Goal: Task Accomplishment & Management: Manage account settings

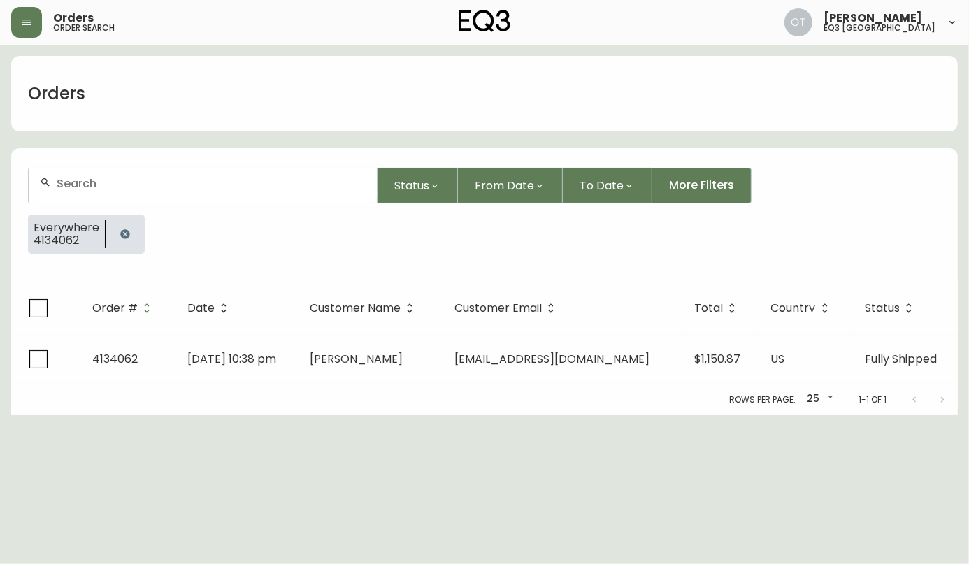
click at [75, 183] on input "text" at bounding box center [211, 183] width 309 height 13
paste input "4134062"
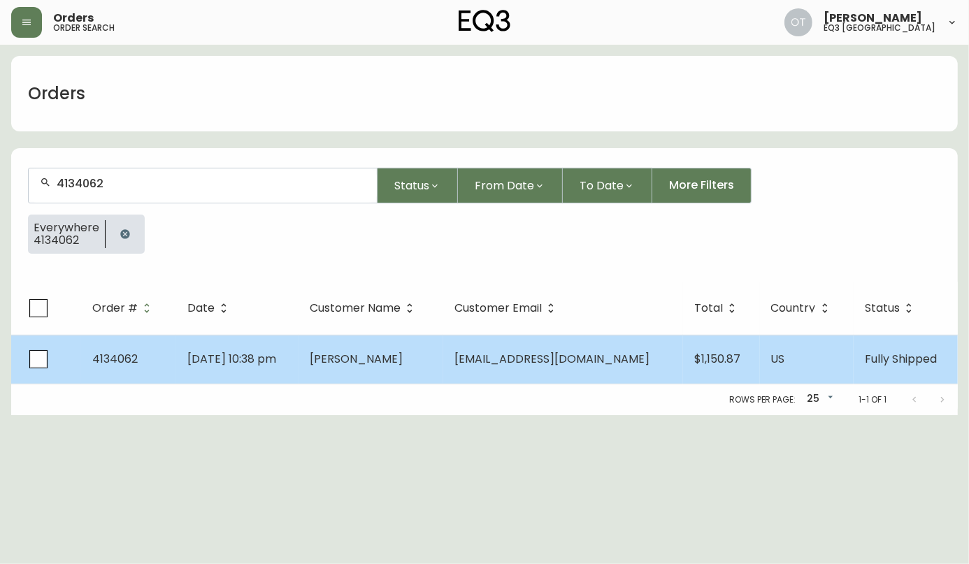
type input "4134062"
click at [176, 376] on td "4134062" at bounding box center [128, 359] width 95 height 49
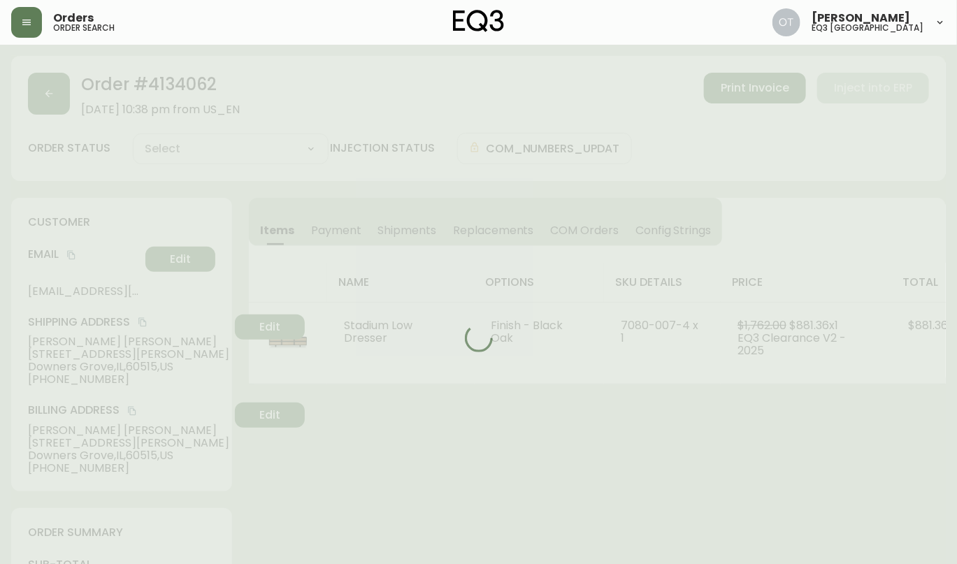
type input "Fully Shipped"
select select "FULLY_SHIPPED"
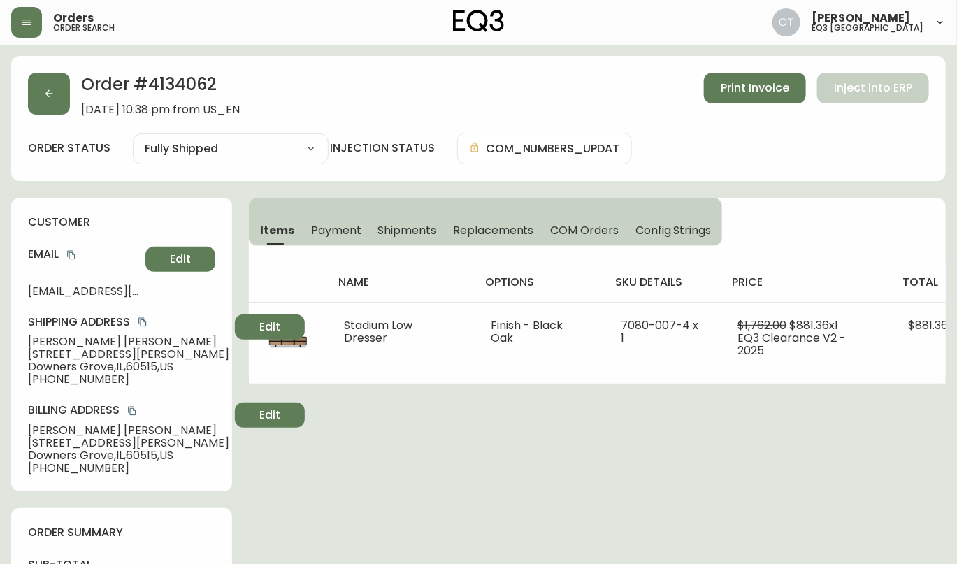
click at [193, 88] on h2 "Order # 4134062" at bounding box center [160, 88] width 159 height 31
copy h2 "4134062"
click at [101, 167] on div "Order # 4134062 [DATE] 10:38 pm from US_EN Print Invoice Inject into ERP order …" at bounding box center [478, 118] width 935 height 125
click at [464, 226] on span "Replacements" at bounding box center [493, 230] width 80 height 15
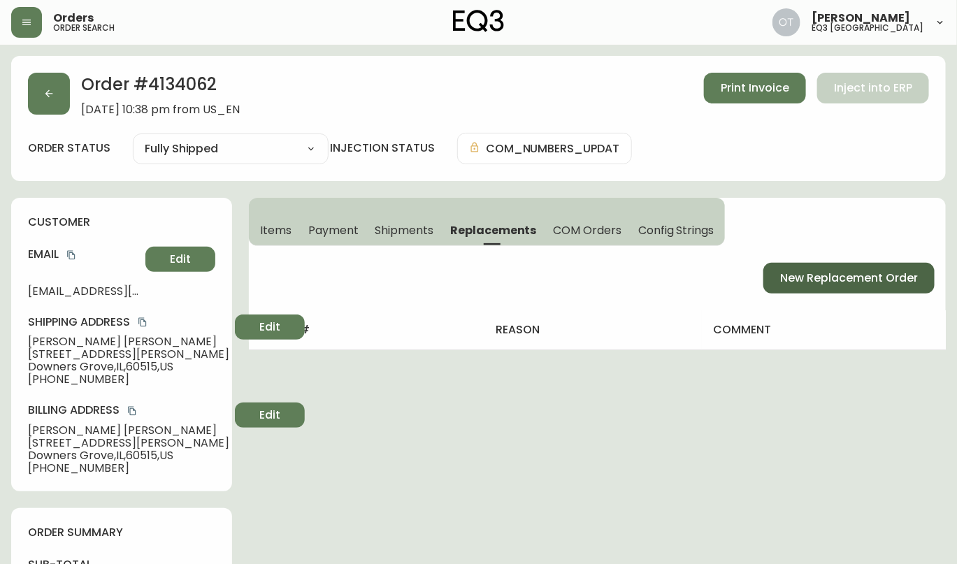
click at [808, 278] on span "New Replacement Order" at bounding box center [849, 278] width 138 height 15
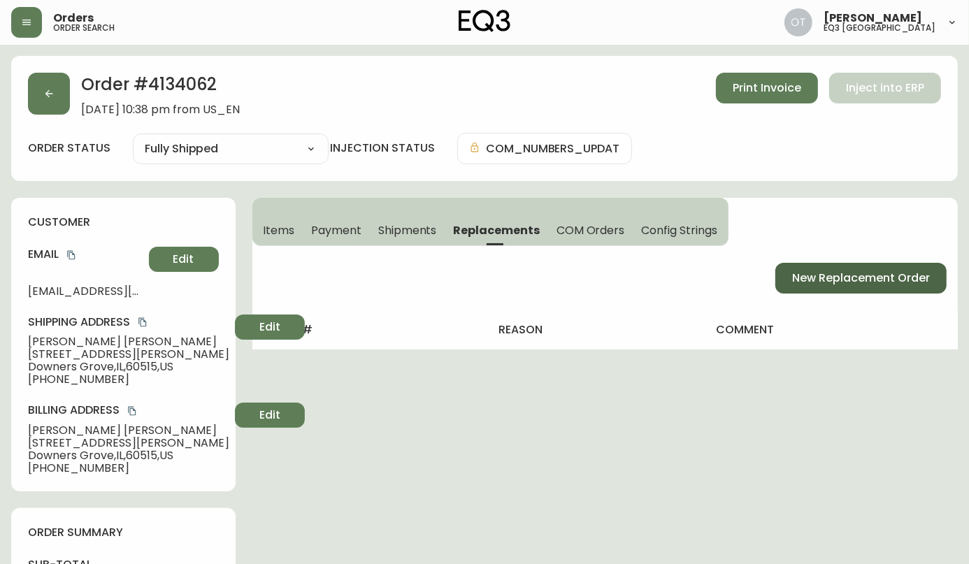
select select "FREIGHT_WHITEGLOVE"
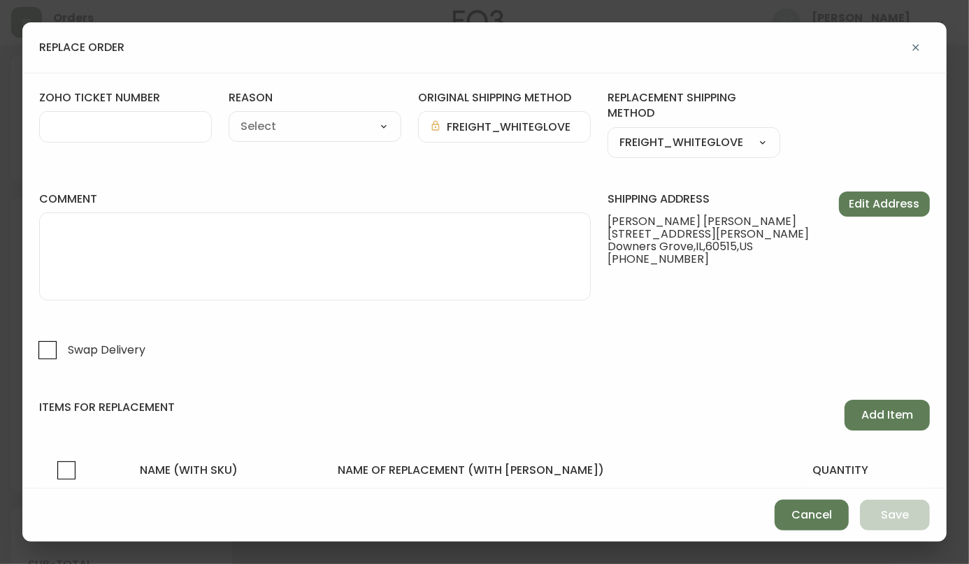
click at [67, 143] on div "zoho ticket number" at bounding box center [125, 124] width 173 height 68
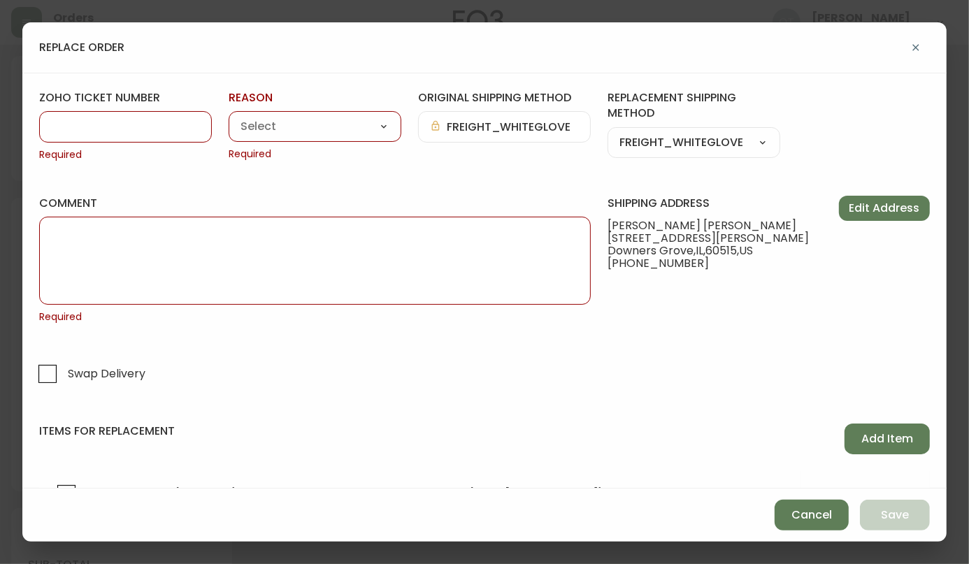
click at [67, 129] on input "zoho ticket number" at bounding box center [125, 126] width 149 height 13
paste input "#816260"
click at [56, 127] on input "#816260" at bounding box center [125, 126] width 149 height 13
type input "816260"
click at [276, 128] on select "Customer Related Damaged in Shipping Lost in Transit or Missing Order Manufactu…" at bounding box center [315, 127] width 173 height 21
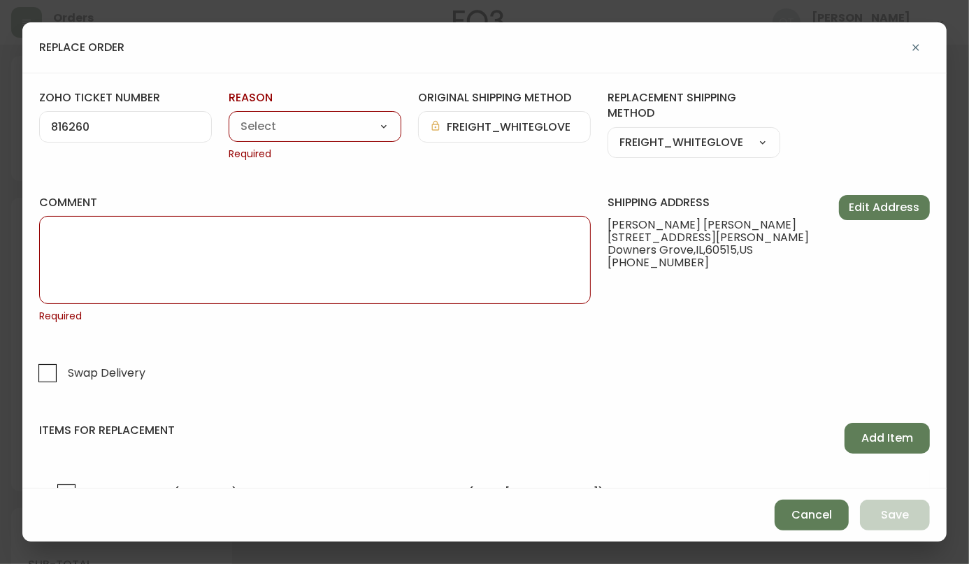
select select "Damaged in Shipping"
click at [229, 117] on select "Customer Related Damaged in Shipping Lost in Transit or Missing Order Manufactu…" at bounding box center [315, 127] width 173 height 21
type input "Damaged in Shipping"
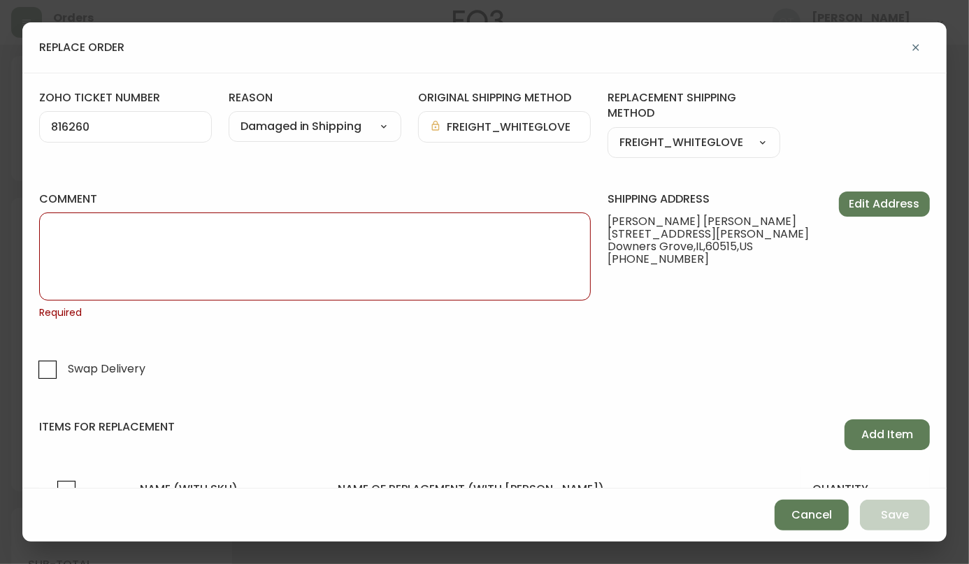
click at [300, 254] on textarea "comment" at bounding box center [315, 257] width 528 height 70
paste textarea "ORIGINAL ORDER: 4134062 | REASON FOR REPLACEMENT: DAMAGED | NOTES: RXO TO KEEP …"
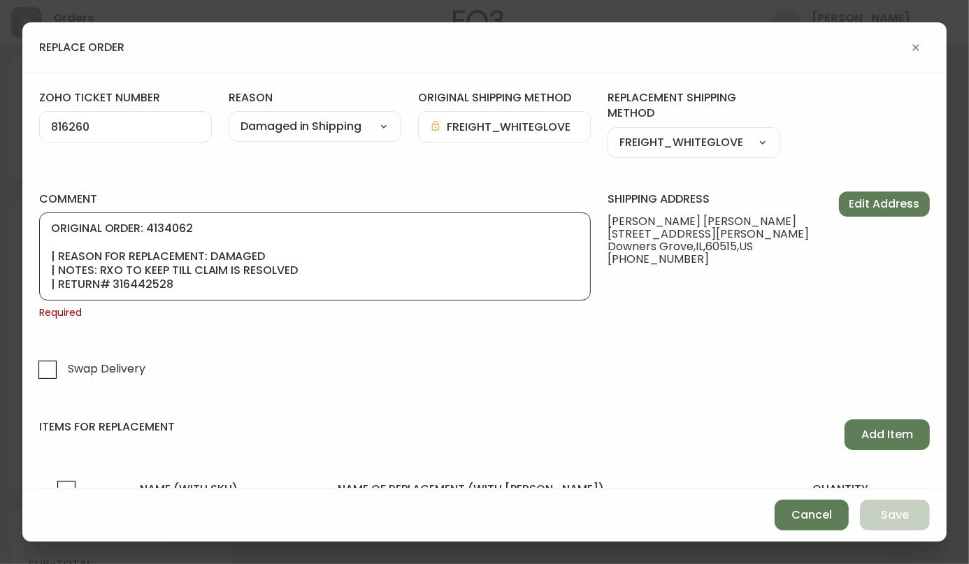
scroll to position [70, 0]
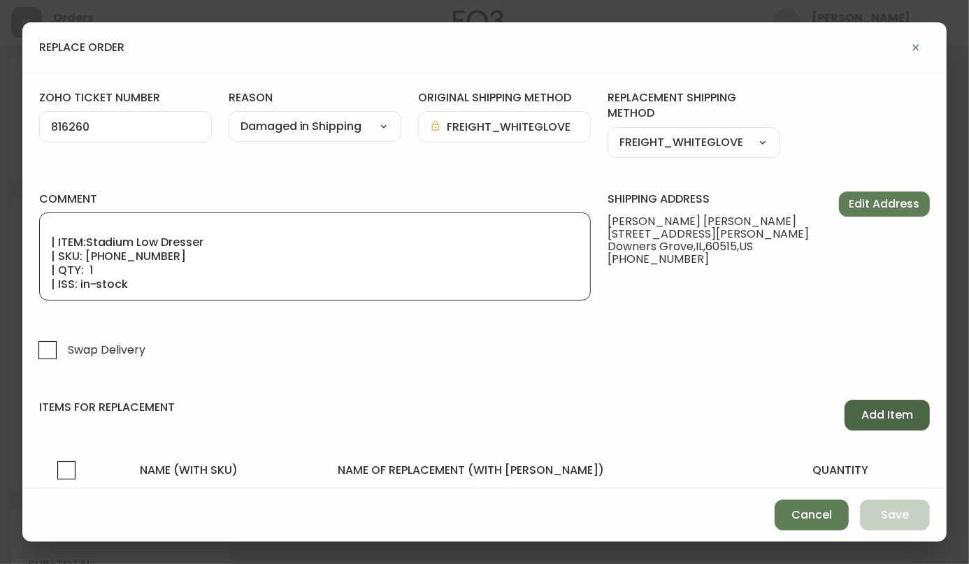
type textarea "ORIGINAL ORDER: 4134062 | REASON FOR REPLACEMENT: DAMAGED | NOTES: RXO TO KEEP …"
click at [866, 413] on span "Add Item" at bounding box center [888, 415] width 52 height 15
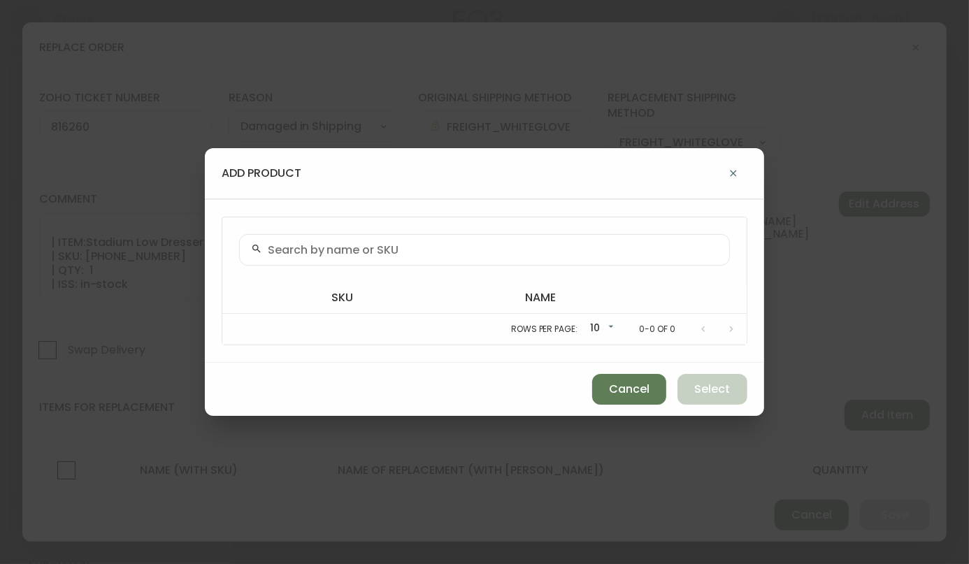
click at [338, 250] on input "text" at bounding box center [493, 249] width 450 height 13
paste input "[PHONE_NUMBER]"
click at [277, 252] on input "[PHONE_NUMBER]" at bounding box center [493, 249] width 450 height 13
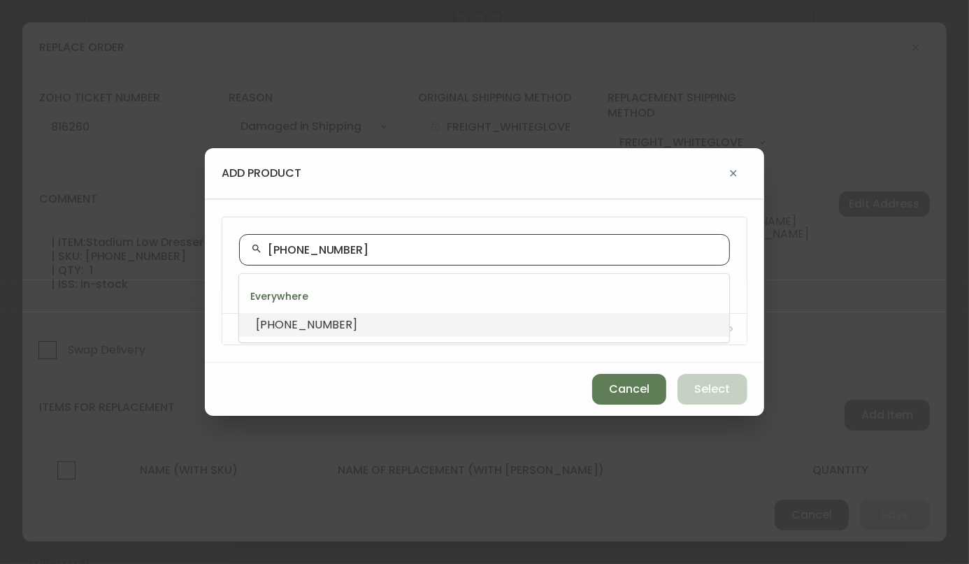
paste input "7"
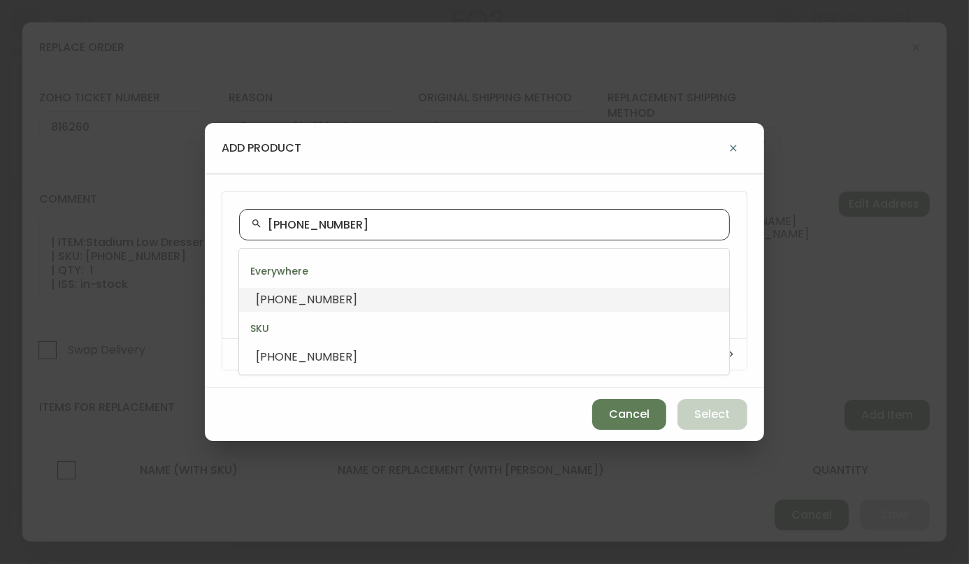
click at [308, 294] on span "[PHONE_NUMBER]" at bounding box center [306, 300] width 101 height 16
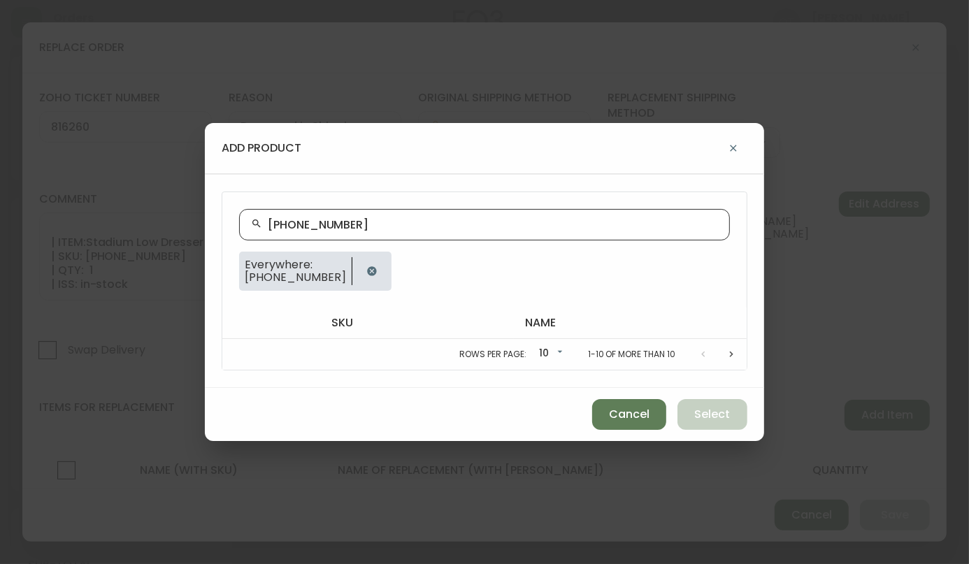
click at [266, 219] on div "[PHONE_NUMBER]" at bounding box center [484, 224] width 491 height 31
click at [271, 222] on input "[PHONE_NUMBER]" at bounding box center [493, 224] width 450 height 13
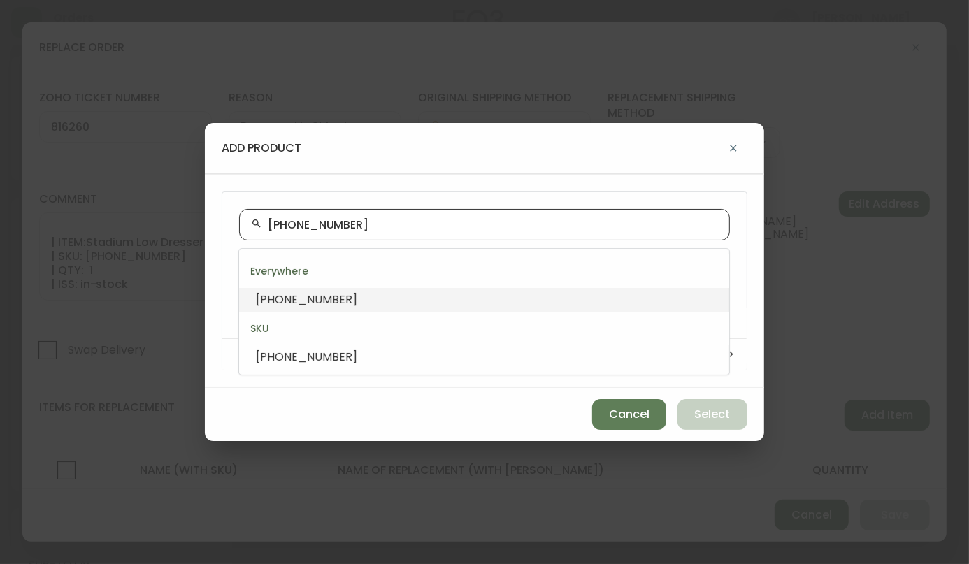
click at [344, 227] on input "[PHONE_NUMBER]" at bounding box center [493, 224] width 450 height 13
click at [343, 303] on li "[PHONE_NUMBER]" at bounding box center [484, 300] width 490 height 24
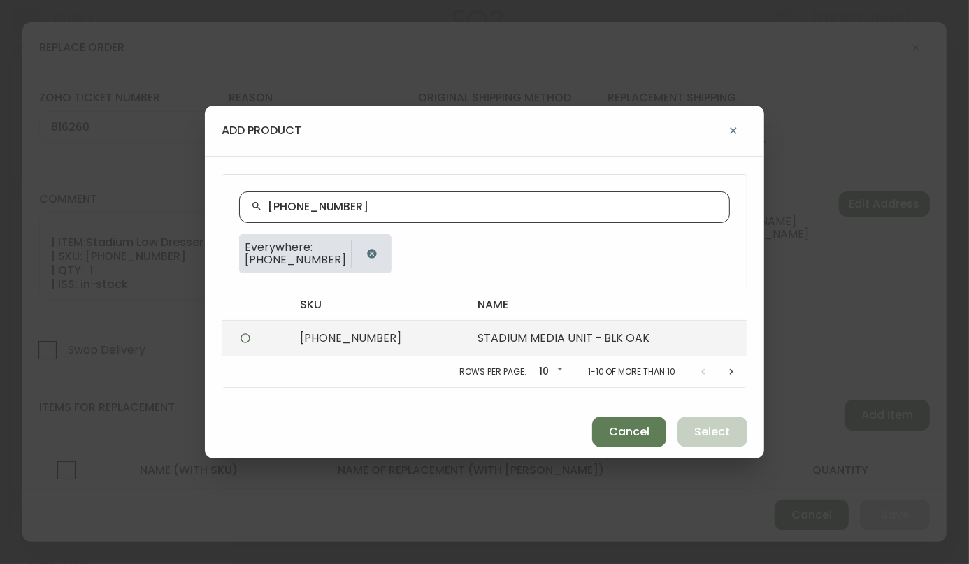
type input "[PHONE_NUMBER]"
click at [365, 337] on td "[PHONE_NUMBER]" at bounding box center [378, 339] width 178 height 36
radio input "true"
click at [469, 338] on td "STADIUM MEDIA UNIT - BLK OAK" at bounding box center [606, 339] width 280 height 36
click at [504, 343] on td "STADIUM MEDIA UNIT - BLK OAK" at bounding box center [606, 339] width 280 height 36
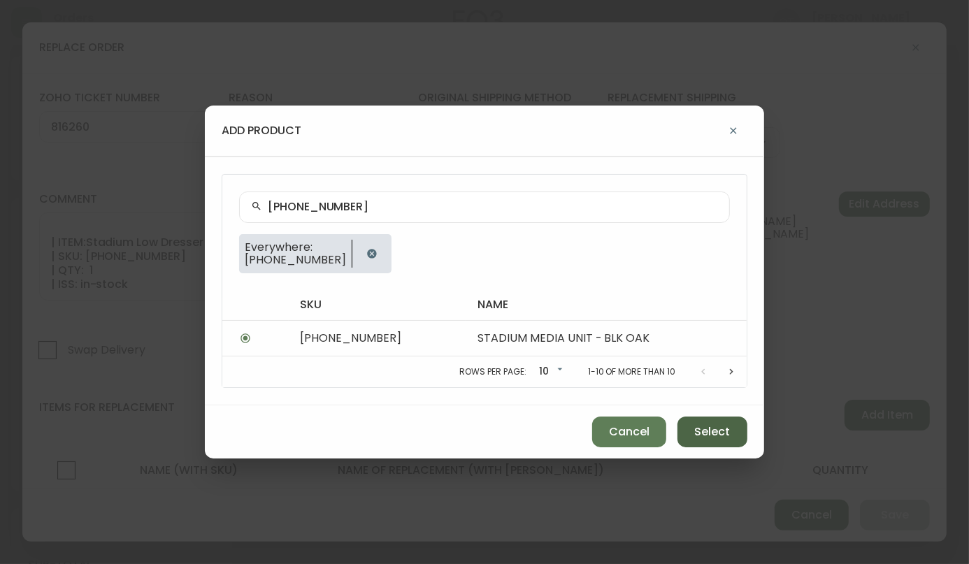
click at [725, 437] on span "Select" at bounding box center [713, 431] width 36 height 15
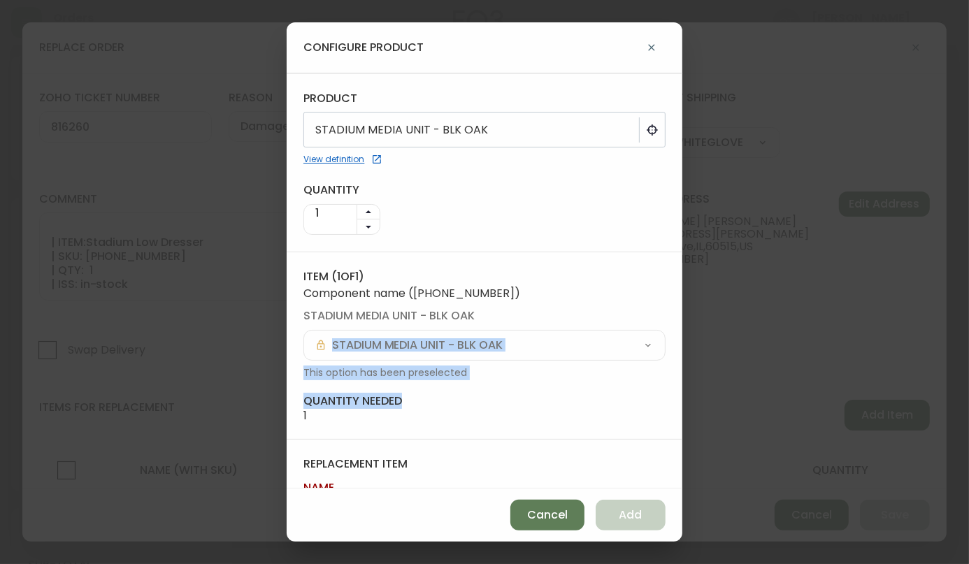
drag, startPoint x: 671, startPoint y: 343, endPoint x: 668, endPoint y: 394, distance: 50.4
click at [668, 394] on div "product STADIUM MEDIA UNIT - BLK OAK View definition quantity 1 Item ( 1 of 1 )…" at bounding box center [485, 280] width 396 height 415
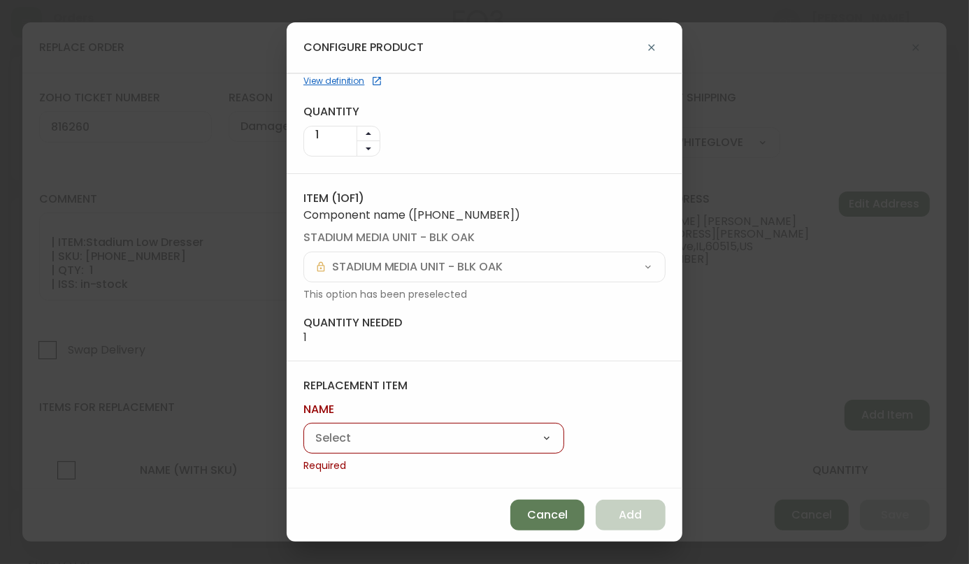
click at [381, 424] on div "Stadium Low Dresser" at bounding box center [433, 438] width 261 height 31
click at [365, 443] on select "Stadium Low Dresser" at bounding box center [433, 439] width 261 height 21
select select "cmcwu83v500rd0194wnsp31qs"
click at [303, 445] on select "Stadium Low Dresser" at bounding box center [433, 439] width 261 height 21
type input "Stadium Low Dresser"
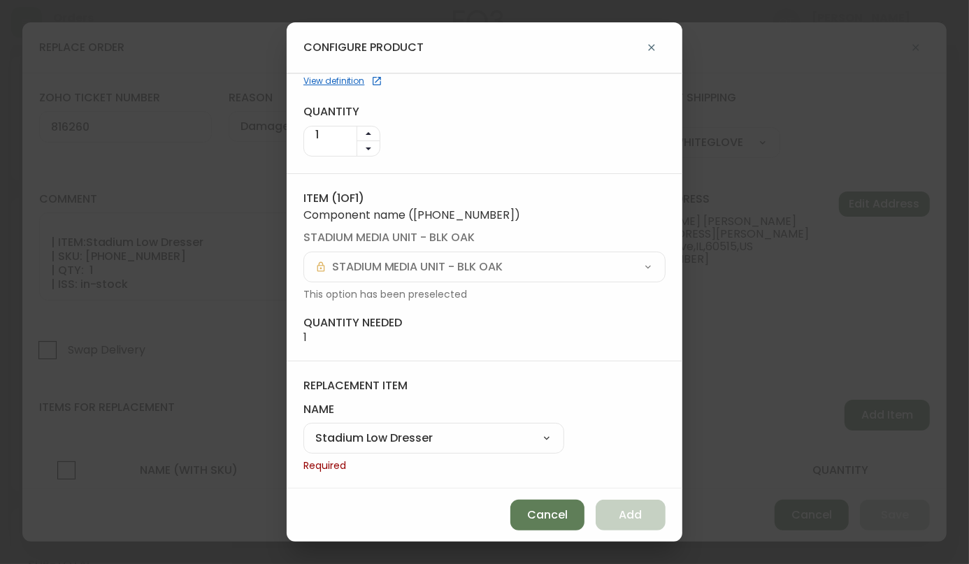
scroll to position [59, 0]
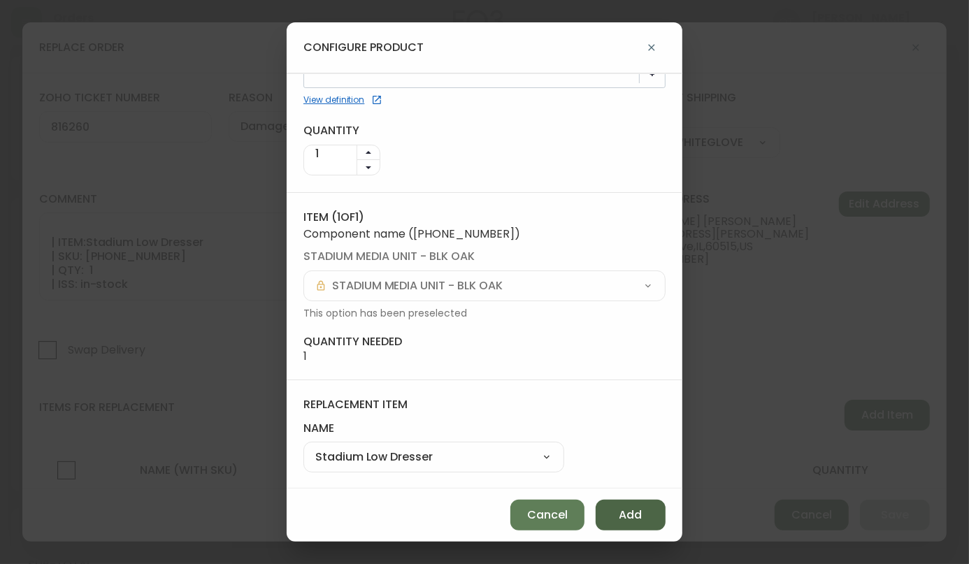
click at [614, 515] on button "Add" at bounding box center [631, 515] width 70 height 31
select select
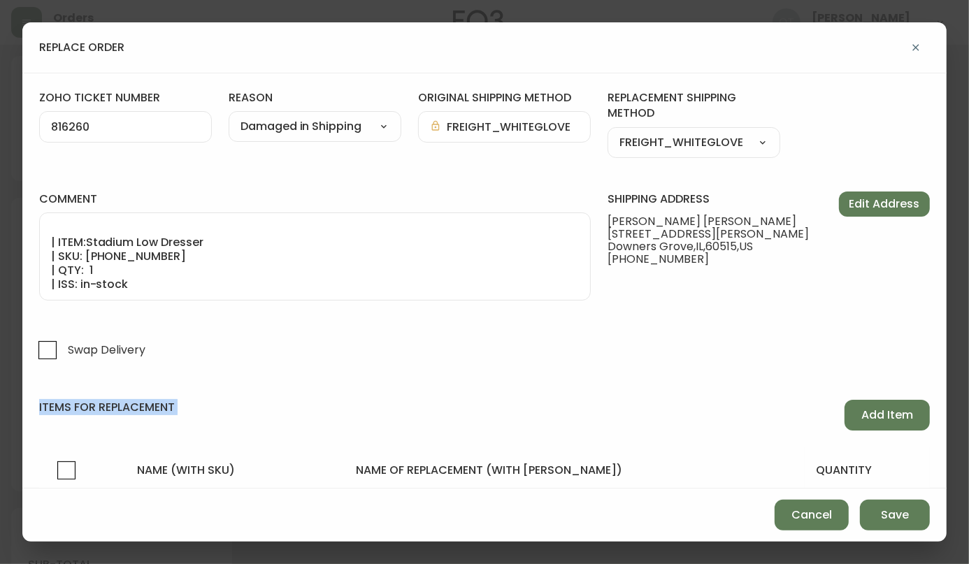
drag, startPoint x: 934, startPoint y: 348, endPoint x: 936, endPoint y: 408, distance: 60.9
click at [936, 408] on div "zoho ticket number 816260 reason Damaged in Shipping Customer Related Damaged i…" at bounding box center [484, 281] width 924 height 416
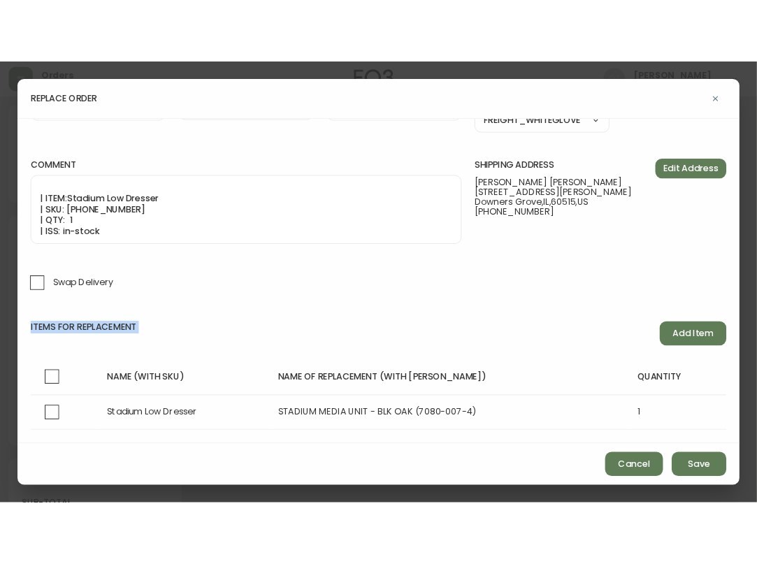
scroll to position [99, 0]
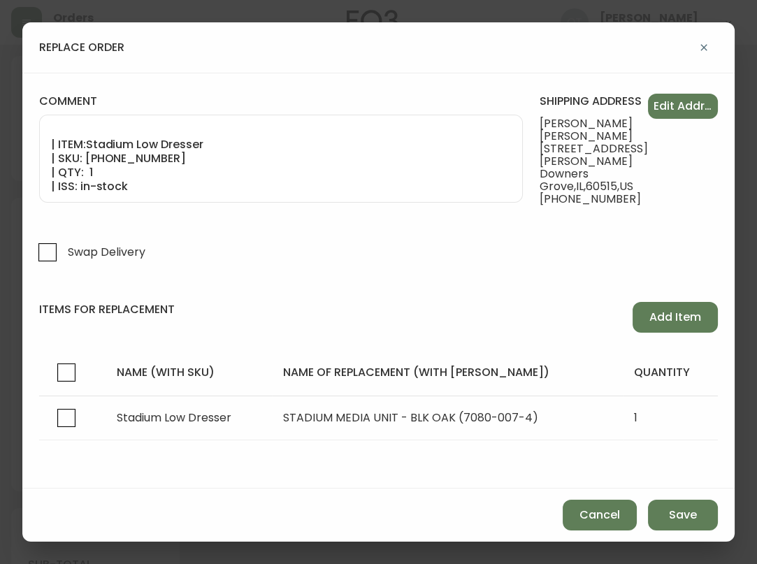
click at [115, 276] on form "zoho ticket number 816260 reason Damaged in Shipping Customer Related Damaged i…" at bounding box center [378, 233] width 679 height 483
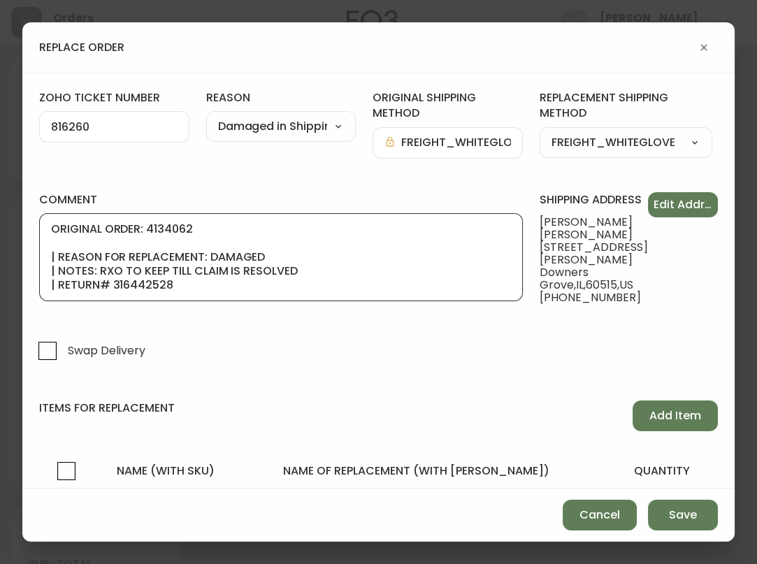
scroll to position [70, 0]
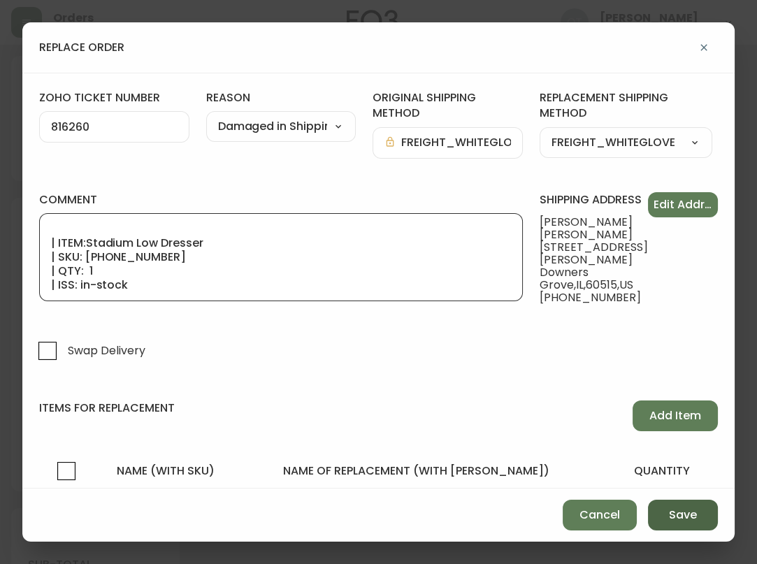
click at [683, 514] on span "Save" at bounding box center [683, 515] width 28 height 15
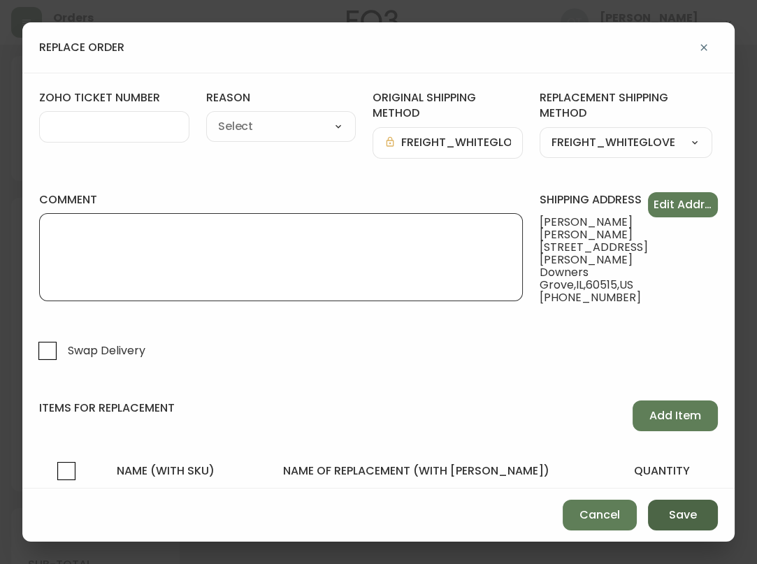
select select
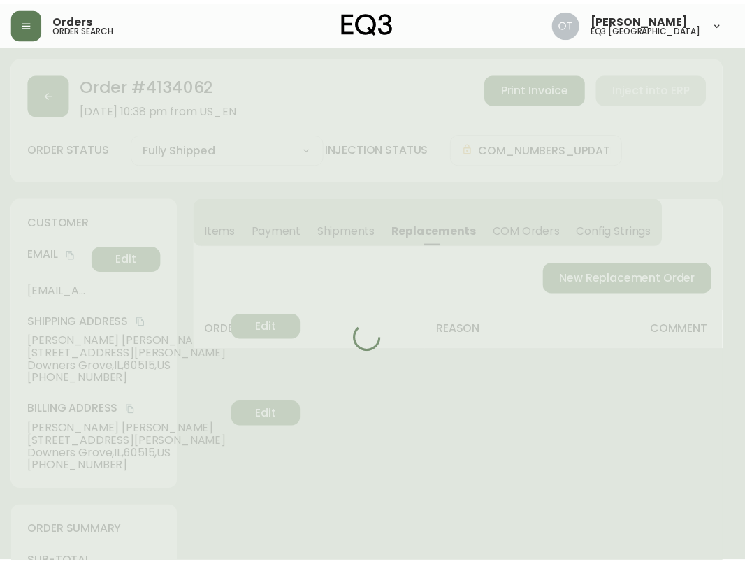
scroll to position [0, 0]
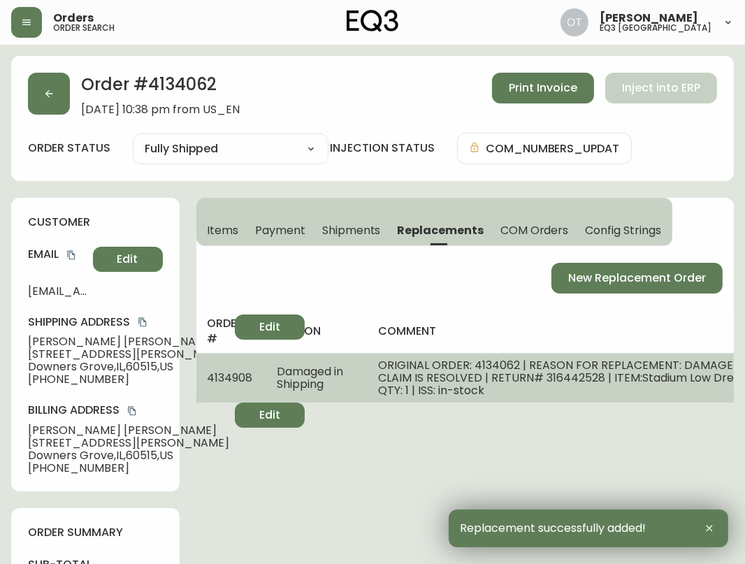
click at [212, 375] on span "4134908" at bounding box center [230, 378] width 45 height 16
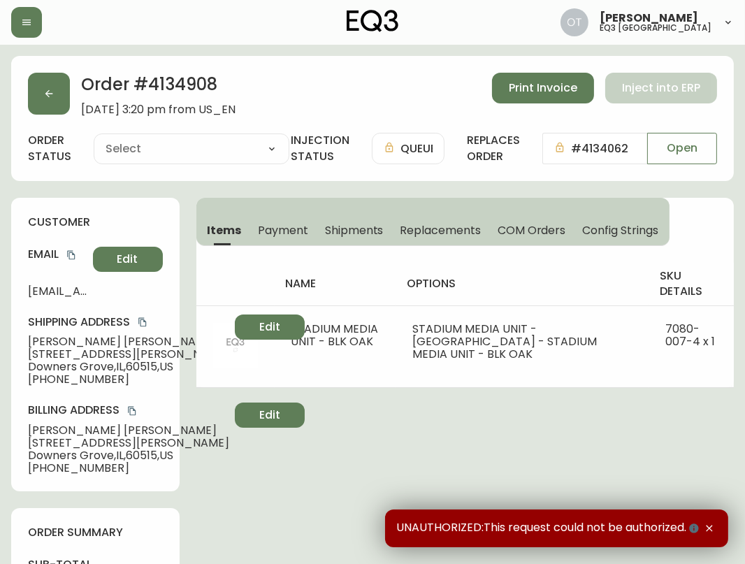
type input "Order Injection"
select select "ORDER_INJECTION"
drag, startPoint x: 145, startPoint y: 85, endPoint x: 238, endPoint y: 90, distance: 92.4
click at [236, 90] on h2 "Order # 4134908" at bounding box center [158, 88] width 155 height 31
copy h2 "4134908"
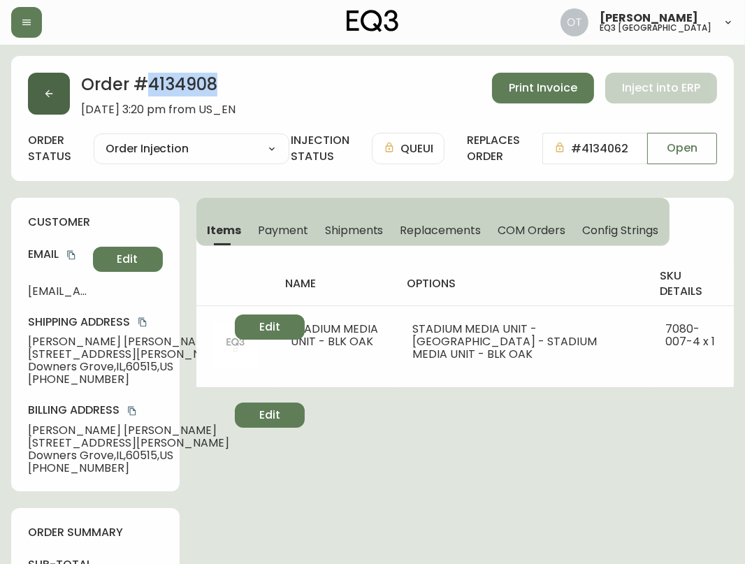
click at [58, 95] on button "button" at bounding box center [49, 94] width 42 height 42
click at [51, 96] on icon "button" at bounding box center [48, 93] width 11 height 11
click at [43, 93] on icon "button" at bounding box center [48, 93] width 11 height 11
click at [59, 92] on button "button" at bounding box center [49, 94] width 42 height 42
click at [60, 94] on button "button" at bounding box center [49, 94] width 42 height 42
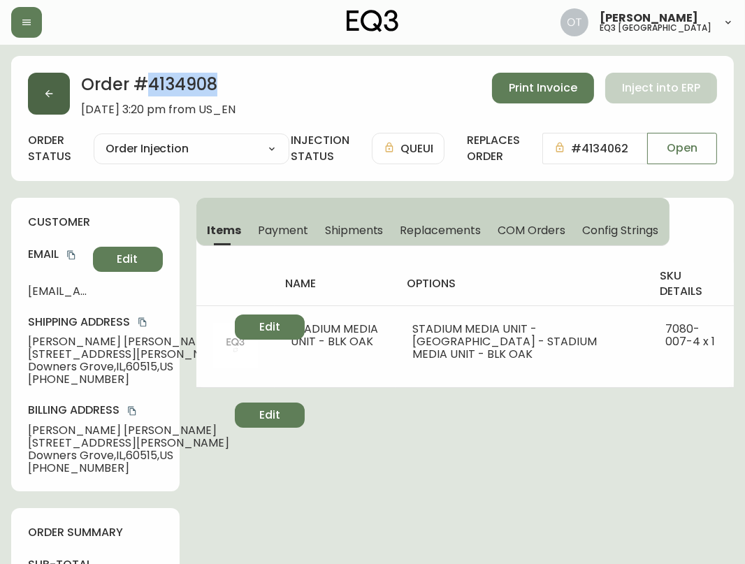
click at [38, 96] on button "button" at bounding box center [49, 94] width 42 height 42
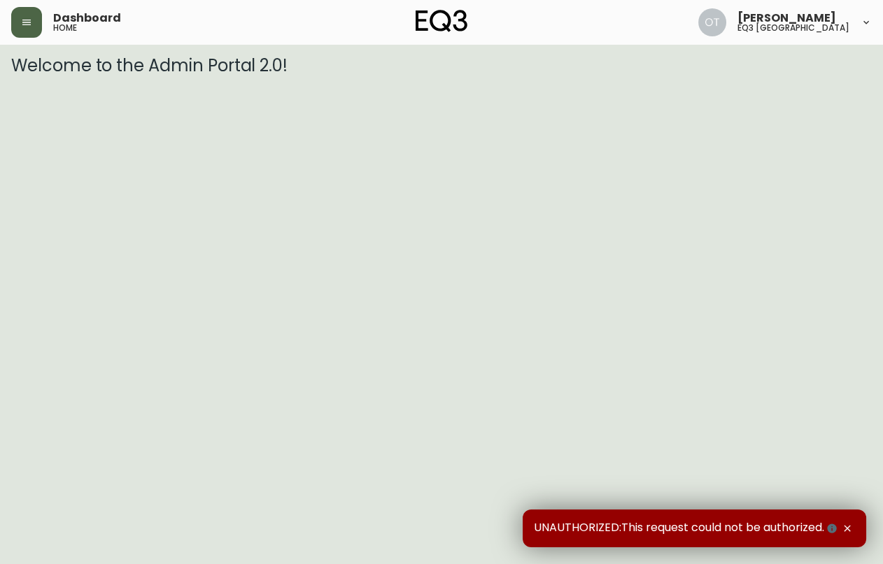
click at [21, 15] on button "button" at bounding box center [26, 22] width 31 height 31
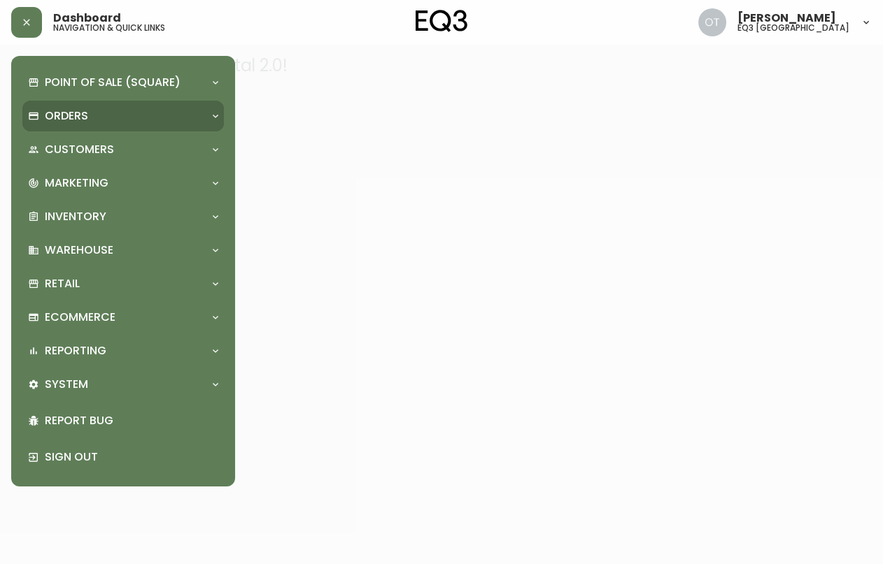
click at [68, 108] on p "Orders" at bounding box center [66, 115] width 43 height 15
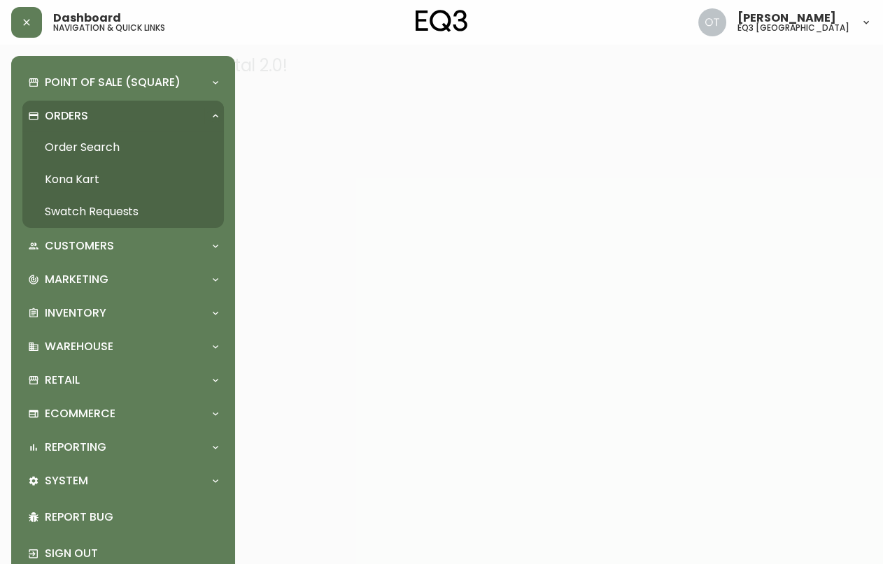
click at [69, 150] on link "Order Search" at bounding box center [122, 147] width 201 height 32
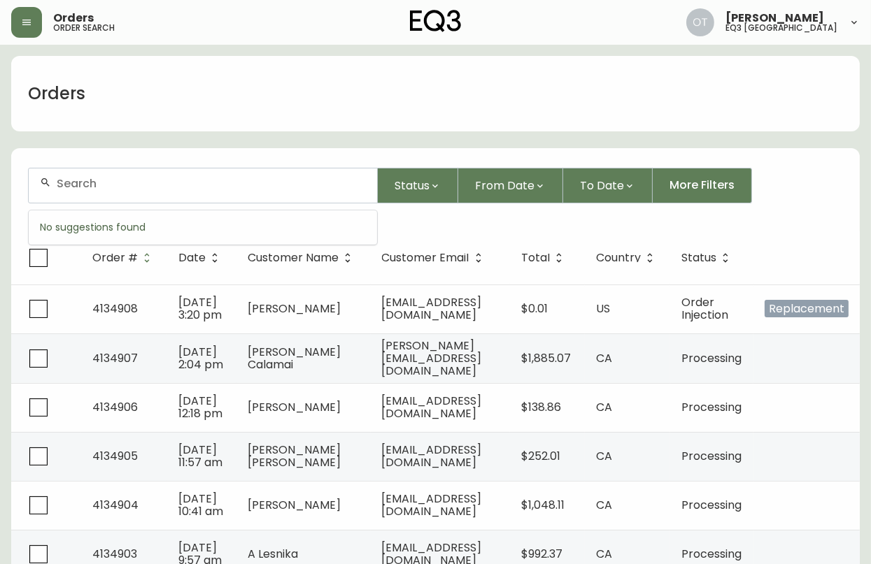
click at [112, 187] on input "text" at bounding box center [211, 183] width 309 height 13
paste input "4134062 Kathryn Vilhauer | Stadium Dresser - Dama"
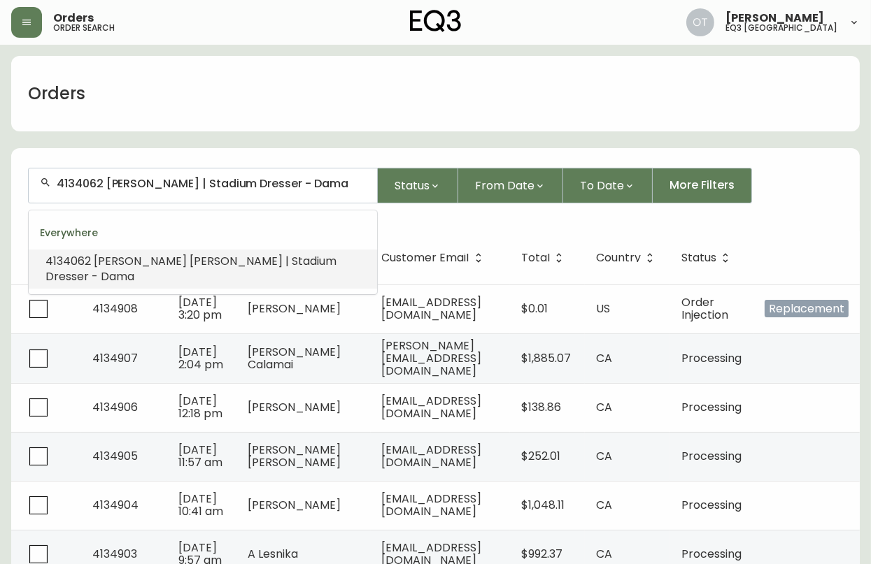
drag, startPoint x: 108, startPoint y: 185, endPoint x: 361, endPoint y: 188, distance: 253.2
click at [361, 188] on input "4134062 Kathryn Vilhauer | Stadium Dresser - Dama" at bounding box center [211, 183] width 309 height 13
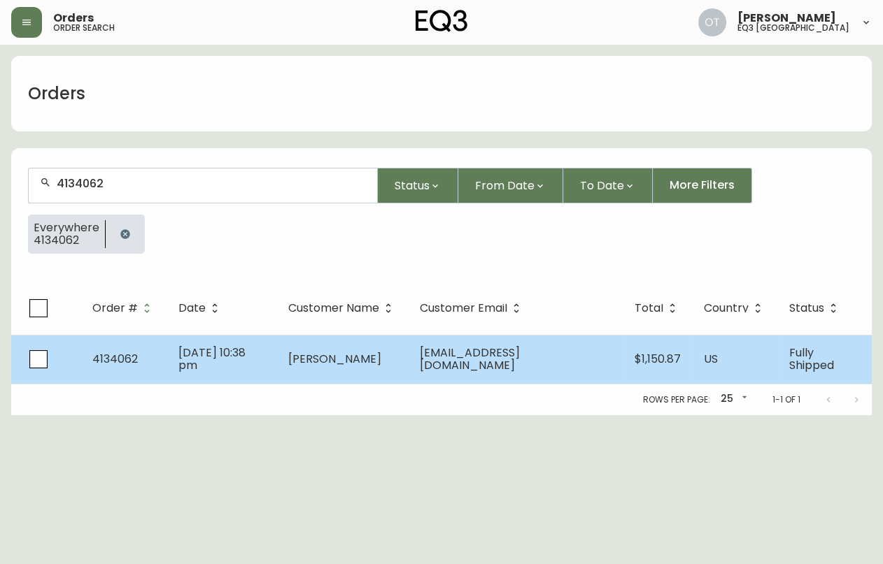
type input "4134062"
click at [134, 365] on span "4134062" at bounding box center [114, 359] width 45 height 16
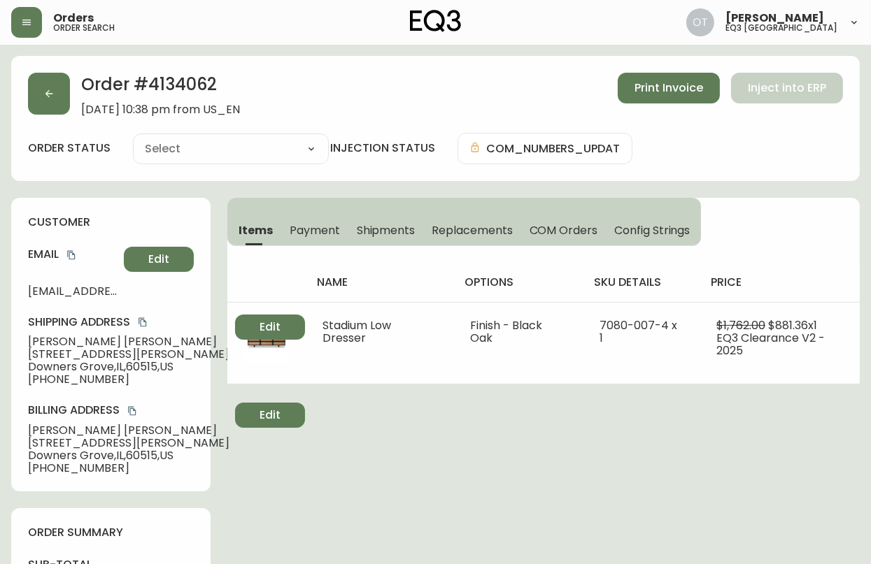
type input "Fully Shipped"
select select "FULLY_SHIPPED"
click at [472, 231] on span "Replacements" at bounding box center [471, 230] width 80 height 15
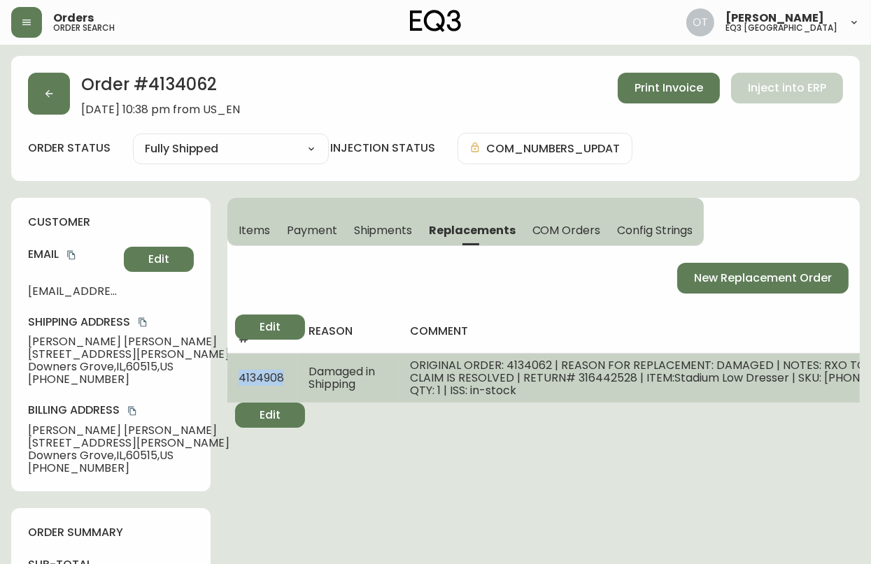
drag, startPoint x: 295, startPoint y: 377, endPoint x: 240, endPoint y: 375, distance: 55.3
click at [240, 375] on tr "4134908 Damaged in Shipping ORIGINAL ORDER: 4134062 | REASON FOR REPLACEMENT: D…" at bounding box center [585, 378] width 716 height 50
